Goal: Find specific page/section: Find specific page/section

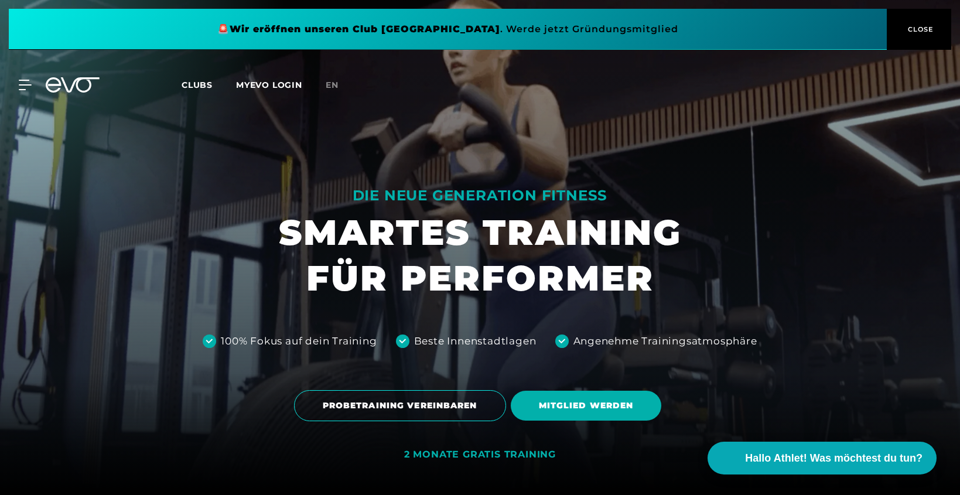
click at [183, 87] on span "Clubs" at bounding box center [197, 85] width 31 height 11
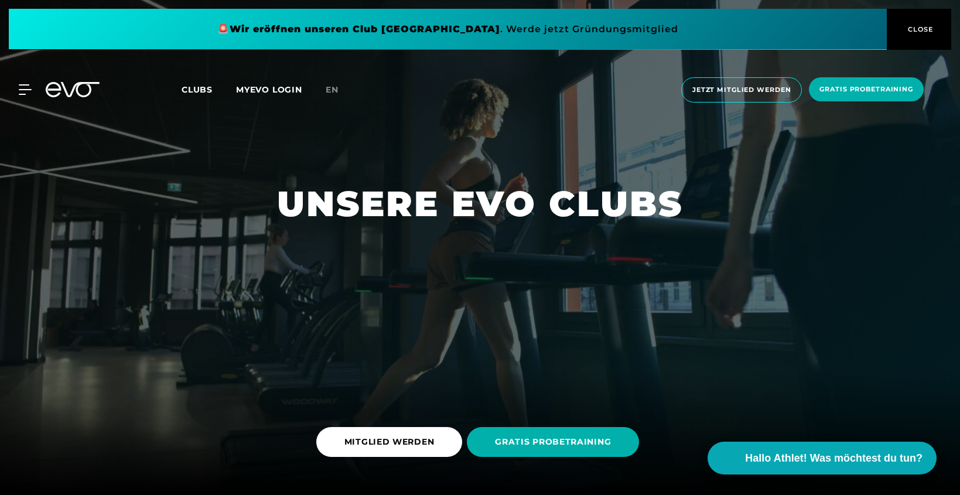
click at [195, 86] on span "Clubs" at bounding box center [197, 89] width 31 height 11
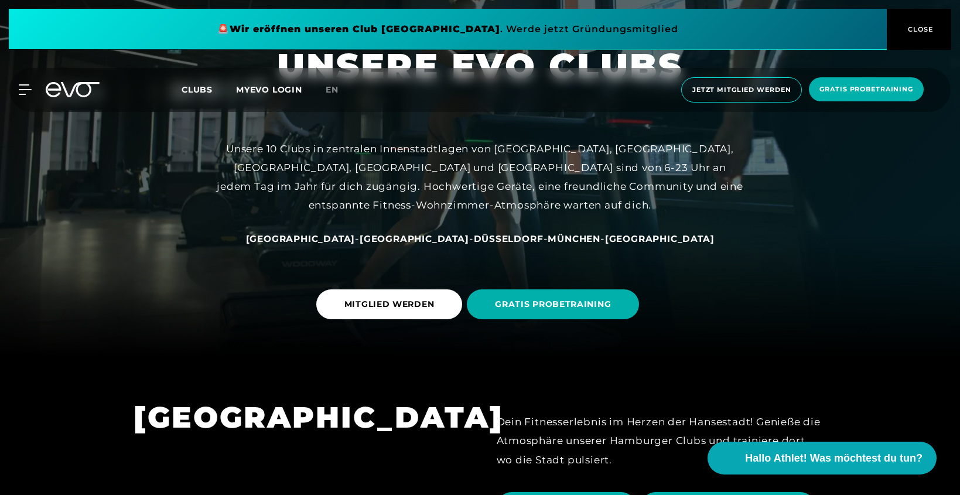
scroll to position [138, 0]
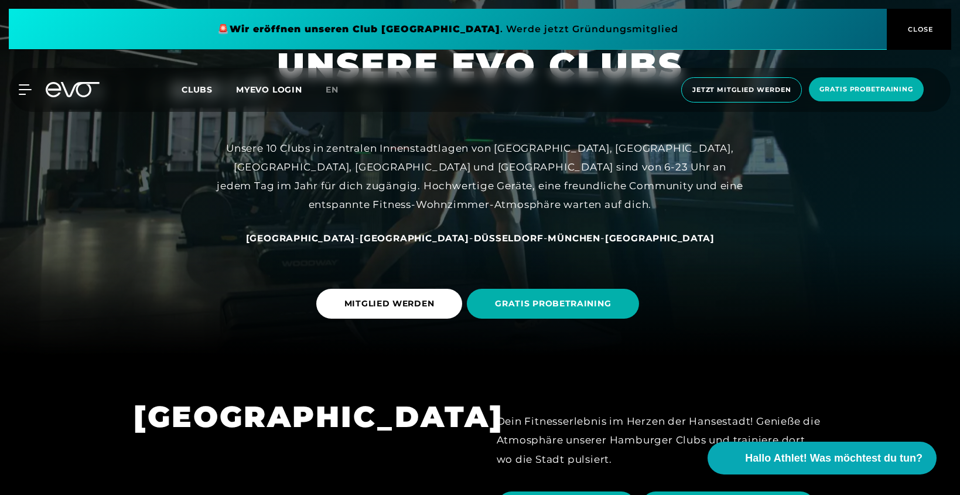
click at [476, 238] on span "Düsseldorf" at bounding box center [509, 238] width 70 height 11
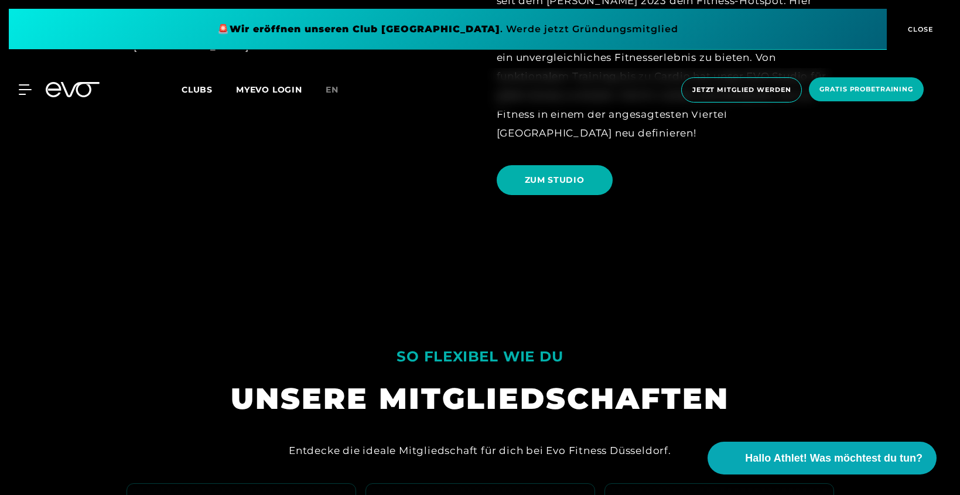
scroll to position [707, 0]
click at [509, 185] on span "ZUM STUDIO" at bounding box center [555, 180] width 116 height 30
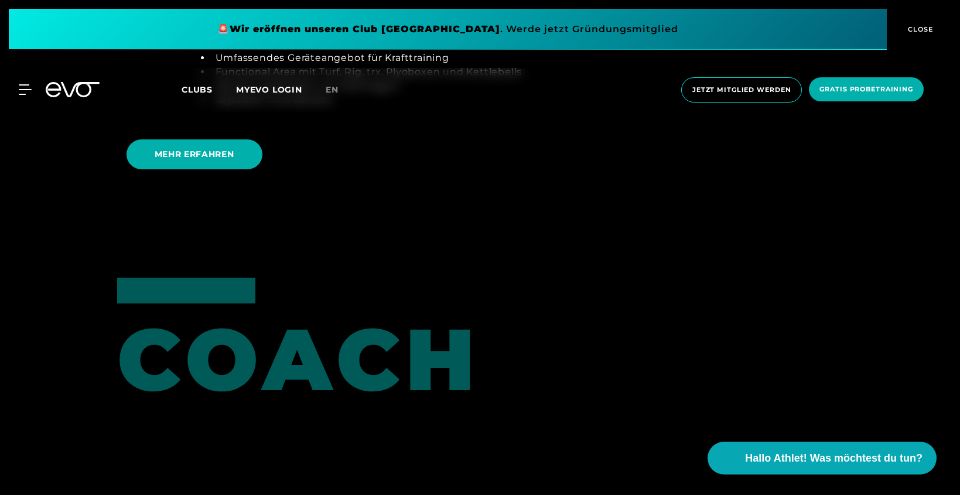
scroll to position [2670, 0]
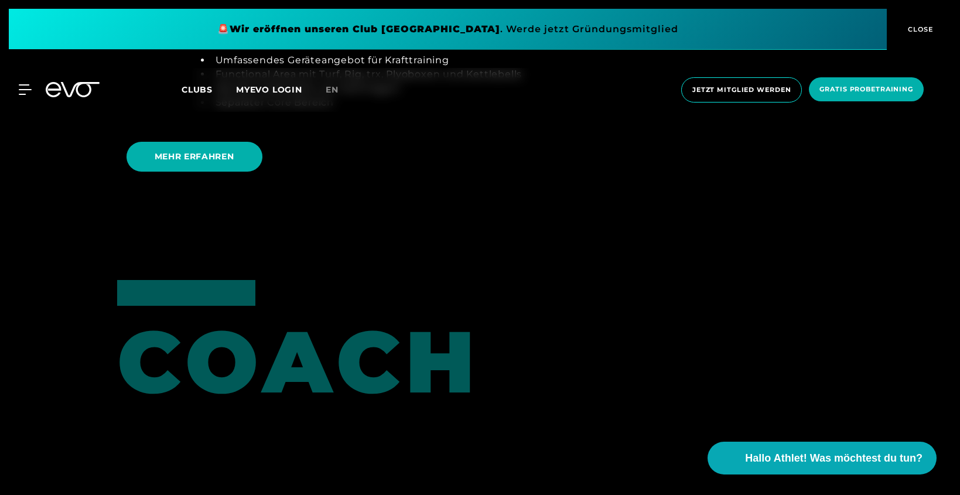
click at [928, 30] on span "CLOSE" at bounding box center [919, 29] width 29 height 11
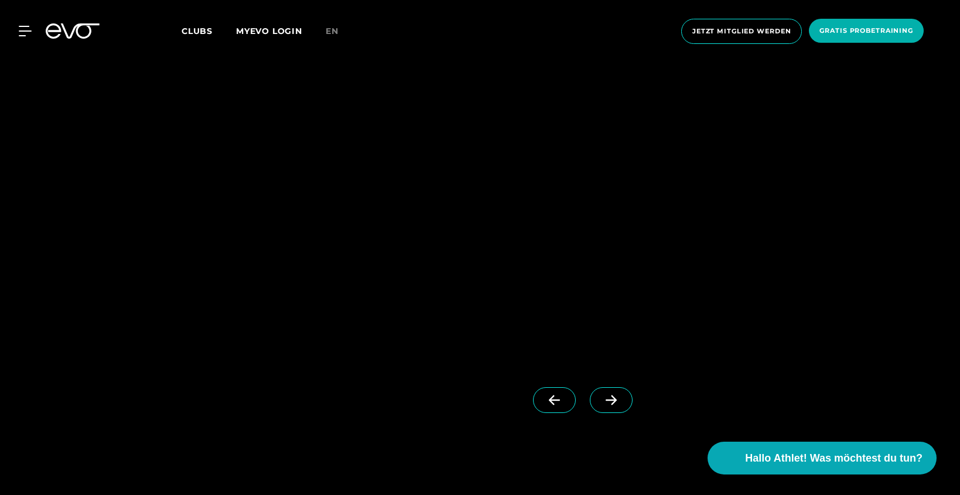
scroll to position [1163, 0]
click at [606, 384] on icon at bounding box center [611, 385] width 11 height 10
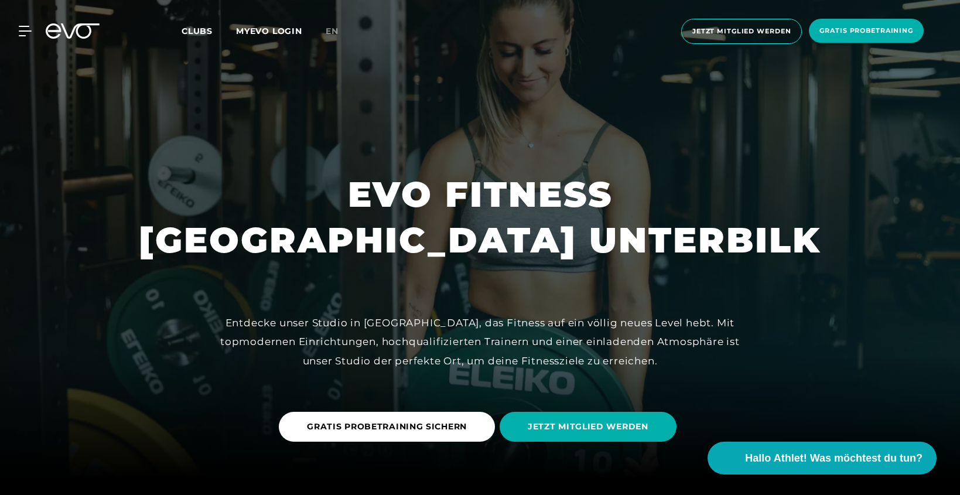
scroll to position [0, 0]
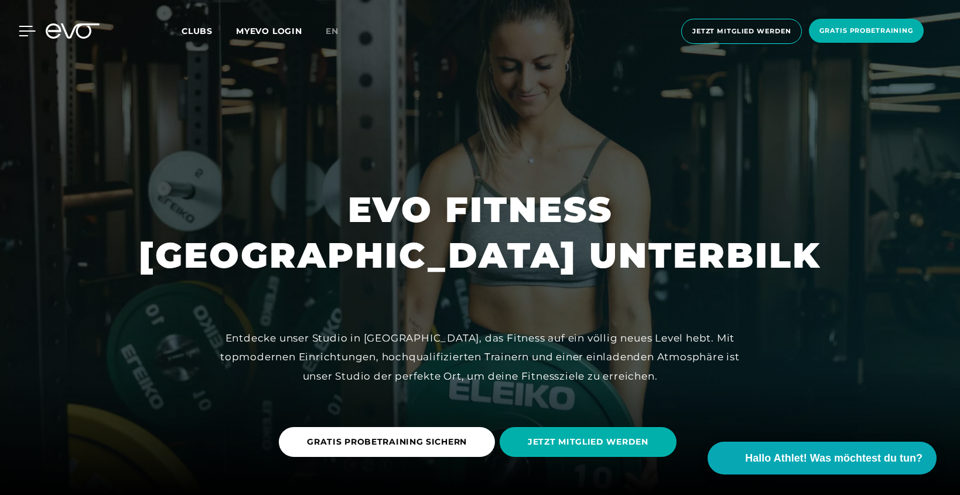
click at [26, 33] on icon at bounding box center [27, 31] width 17 height 11
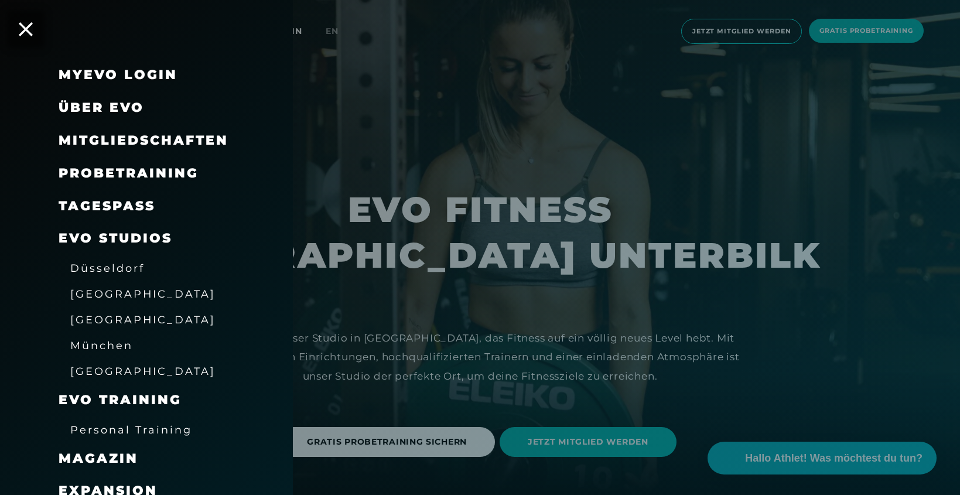
scroll to position [78, 0]
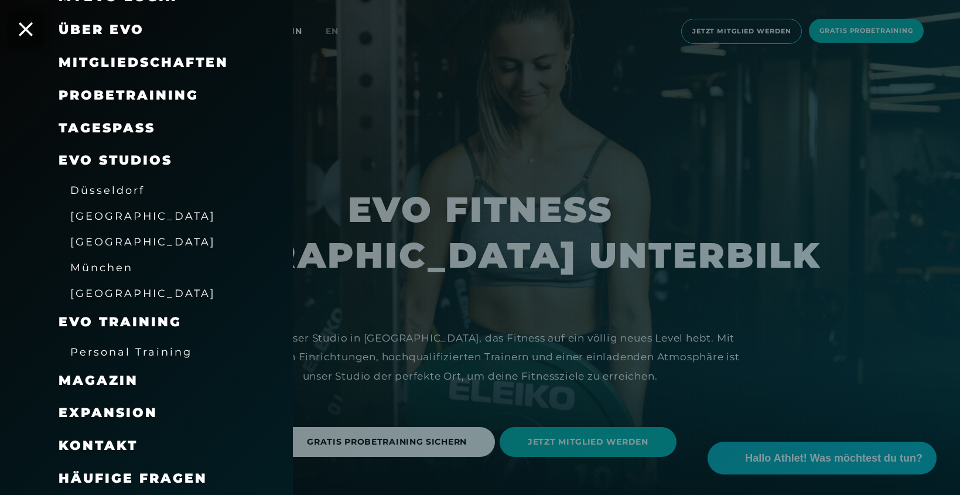
click at [122, 189] on span "Düsseldorf" at bounding box center [107, 190] width 74 height 12
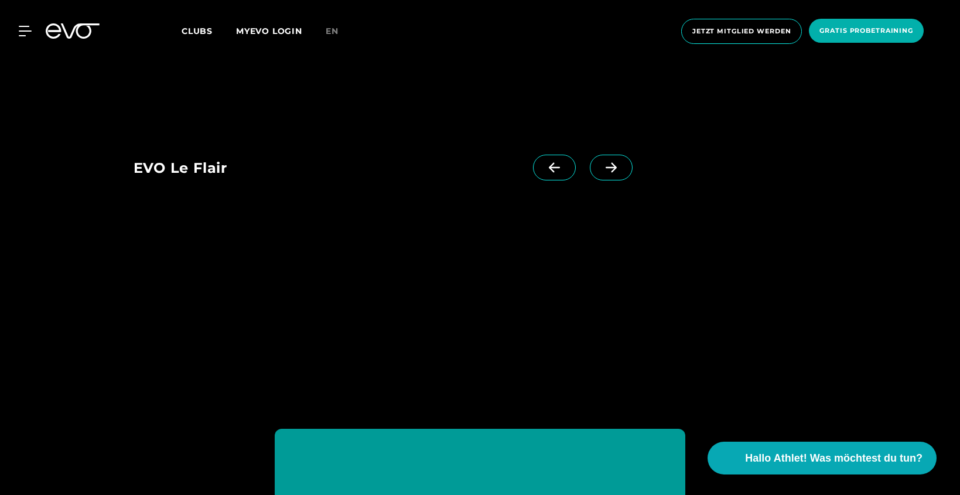
scroll to position [2481, 0]
click at [595, 172] on span at bounding box center [611, 167] width 43 height 26
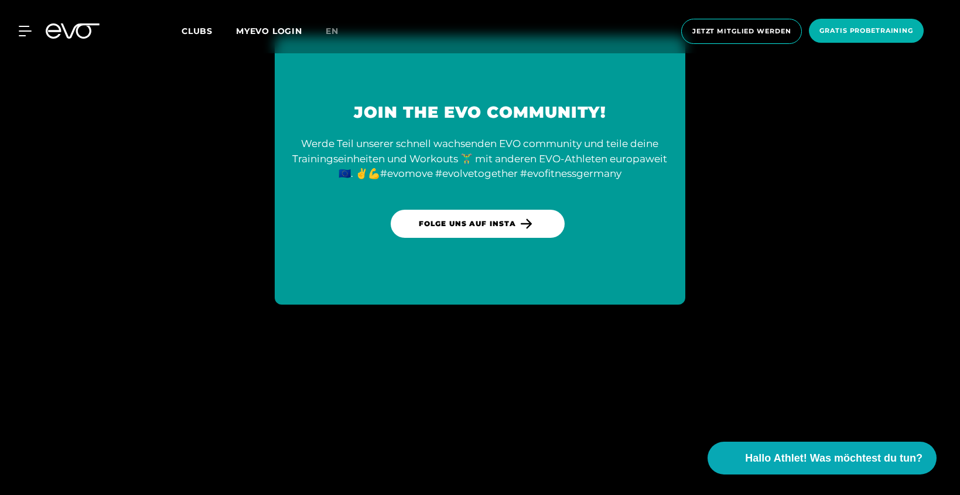
scroll to position [2891, 0]
